Goal: Navigation & Orientation: Find specific page/section

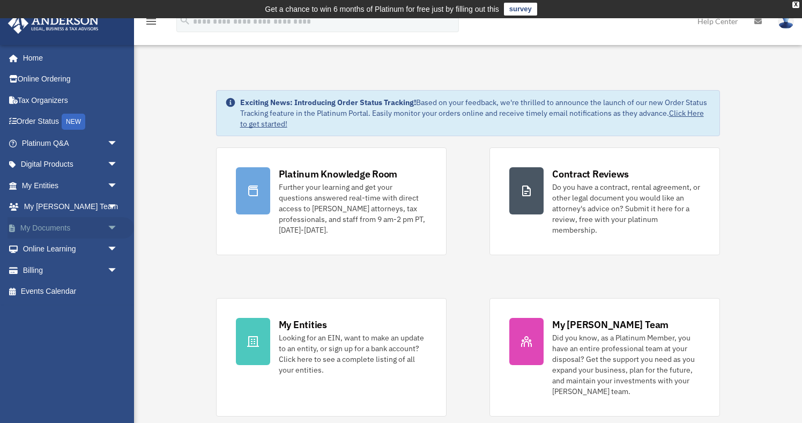
click at [66, 224] on link "My Documents arrow_drop_down" at bounding box center [71, 227] width 127 height 21
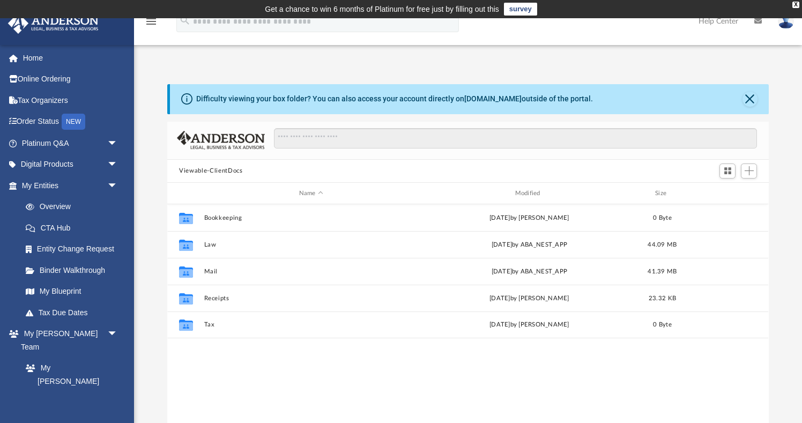
scroll to position [244, 601]
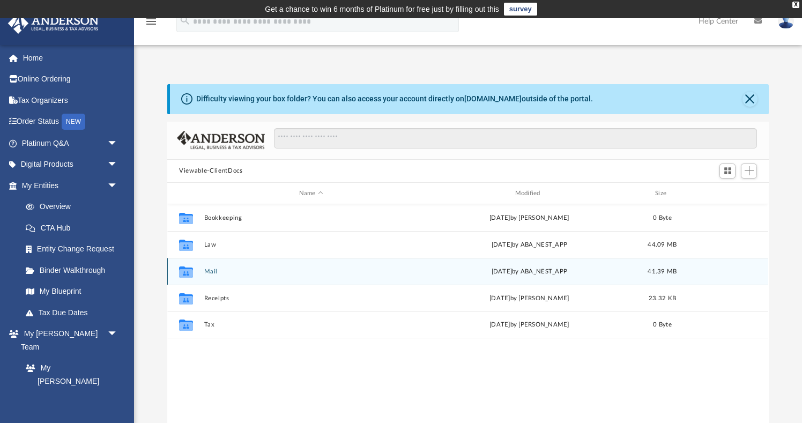
click at [188, 275] on icon "grid" at bounding box center [186, 271] width 14 height 11
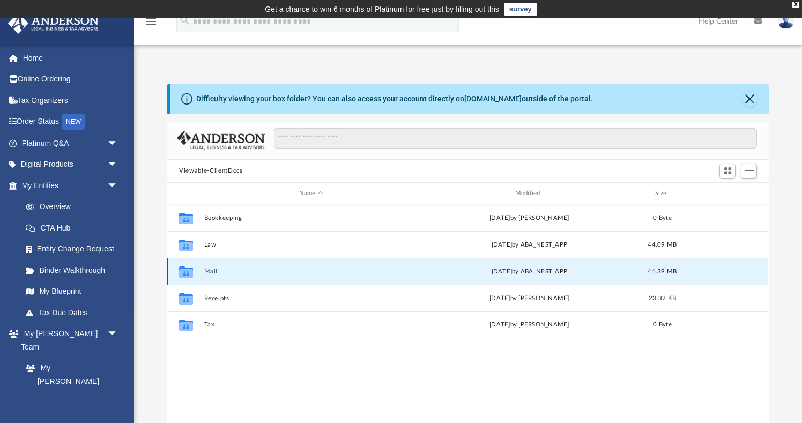
click at [187, 273] on icon "grid" at bounding box center [186, 271] width 14 height 11
click at [187, 272] on icon "grid" at bounding box center [186, 273] width 14 height 9
click at [192, 276] on icon "grid" at bounding box center [186, 273] width 14 height 9
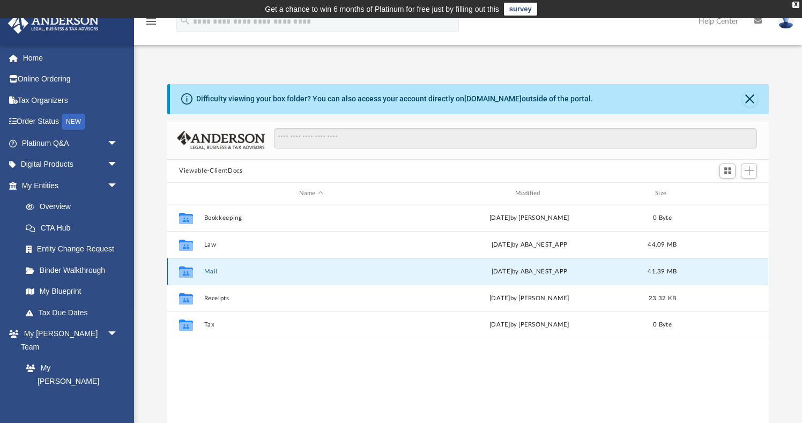
click at [215, 273] on button "Mail" at bounding box center [311, 271] width 214 height 7
click at [213, 273] on button "Mail" at bounding box center [311, 271] width 214 height 7
click at [537, 278] on div "Collaborated Folder Mail Tue Aug 19 2025 by ABA_NEST_APP 41.39 MB" at bounding box center [467, 271] width 601 height 27
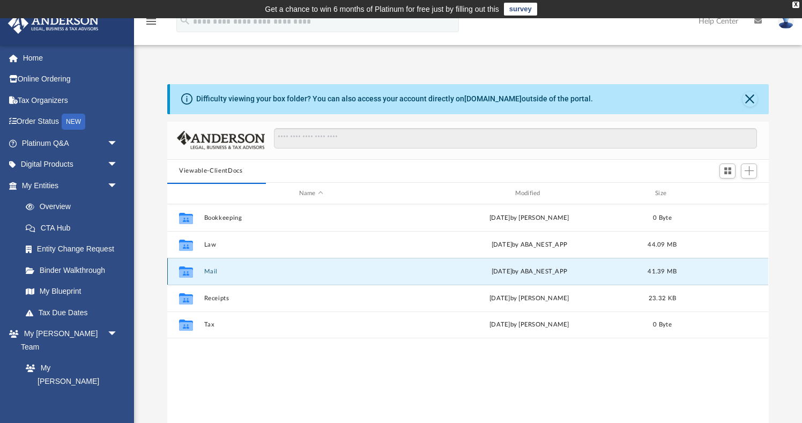
click at [204, 272] on div "Collaborated Folder Mail Tue Aug 19 2025 by ABA_NEST_APP 41.39 MB" at bounding box center [467, 271] width 601 height 27
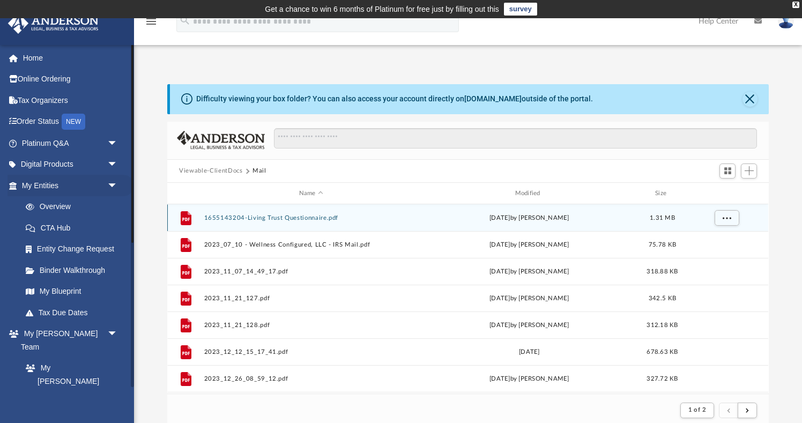
scroll to position [211, 601]
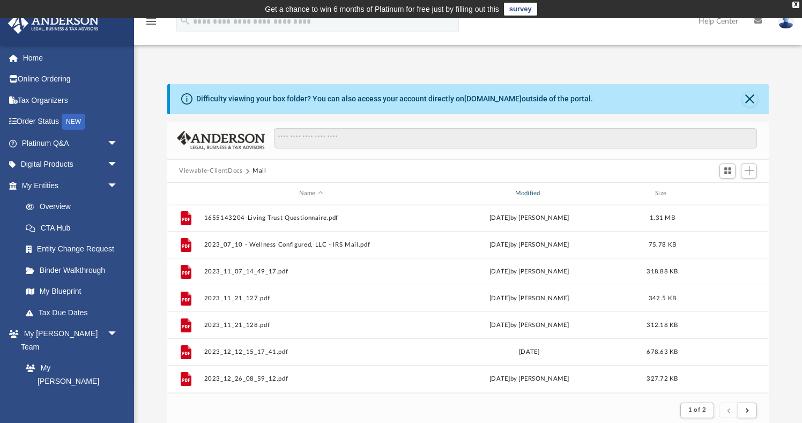
click at [529, 193] on div "Modified" at bounding box center [529, 194] width 214 height 10
click at [543, 196] on span "Modified" at bounding box center [543, 193] width 4 height 4
click at [544, 194] on span "Modified" at bounding box center [543, 193] width 4 height 4
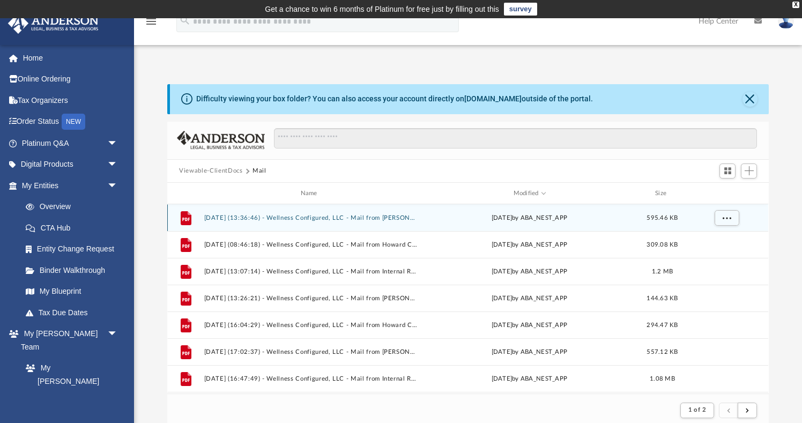
click at [321, 219] on button "2025.08.19 (13:36:46) - Wellness Configured, LLC - Mail from Ms. Holcomb.pdf" at bounding box center [311, 217] width 214 height 7
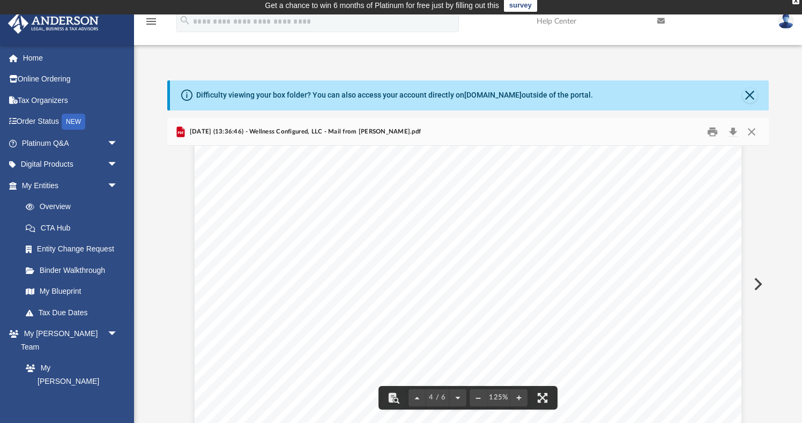
scroll to position [2291, 0]
